Goal: Transaction & Acquisition: Register for event/course

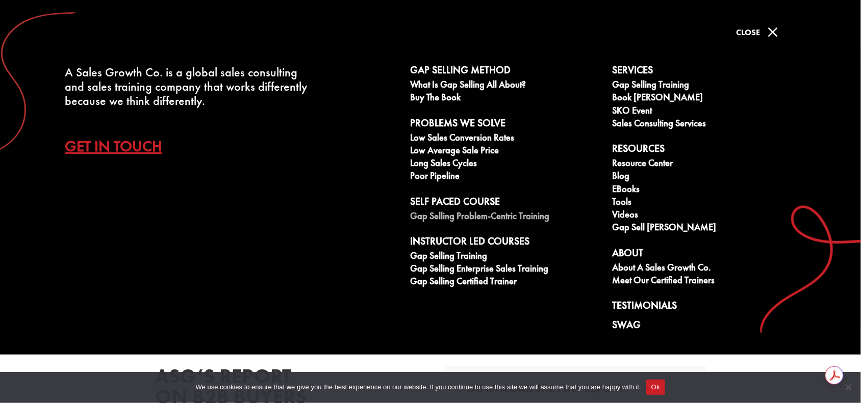
click at [451, 214] on link "Gap Selling Problem-Centric Training" at bounding box center [505, 217] width 191 height 13
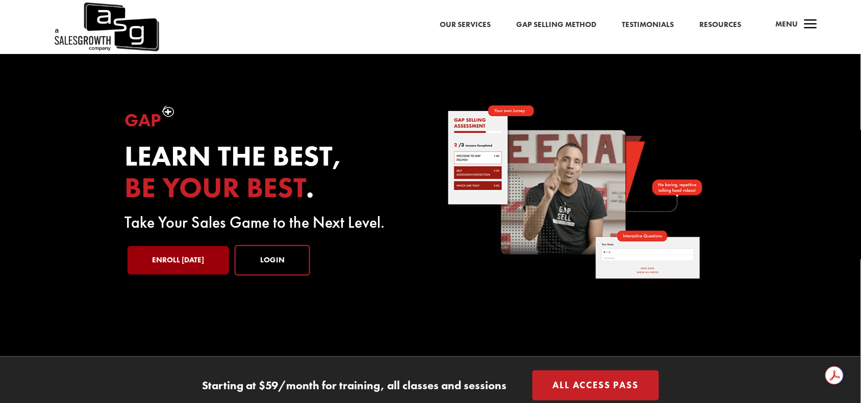
click at [178, 263] on link "Enroll [DATE]" at bounding box center [177, 260] width 101 height 29
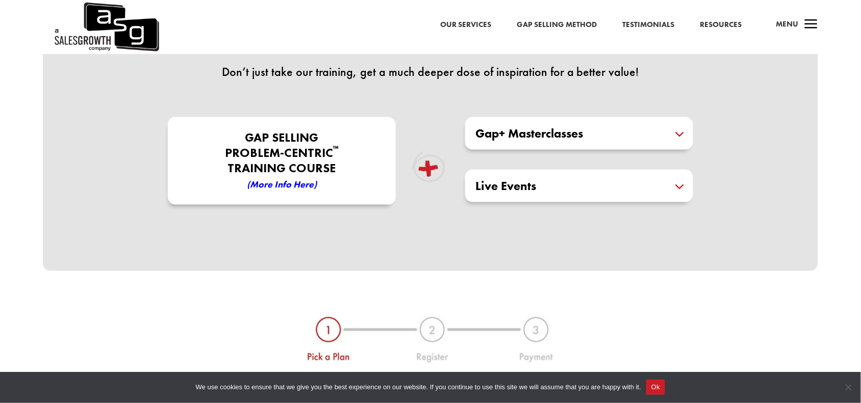
scroll to position [317, 0]
